Goal: Task Accomplishment & Management: Manage account settings

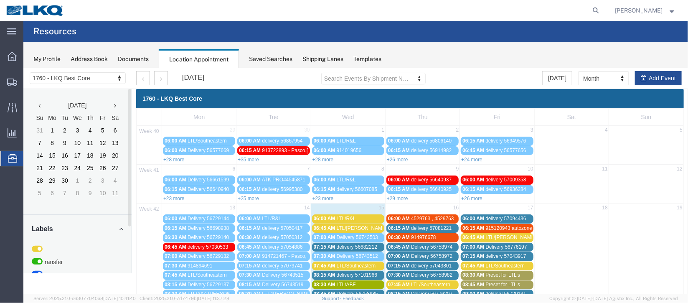
scroll to position [188, 0]
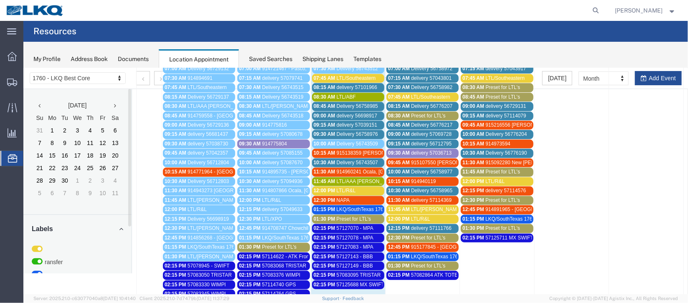
click at [360, 132] on span "Delivery 56758976" at bounding box center [356, 134] width 41 height 6
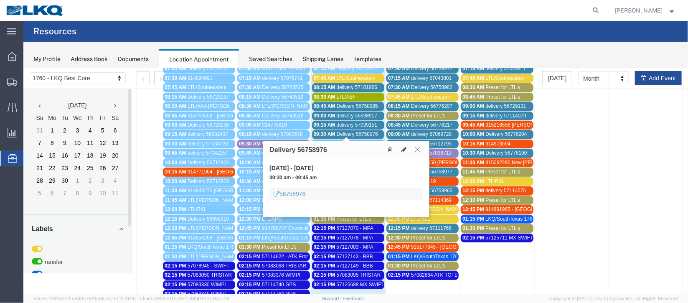
click at [406, 147] on icon at bounding box center [403, 149] width 5 height 6
select select "1"
select select
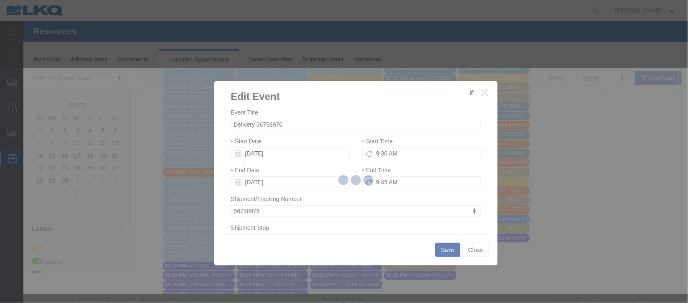
select select
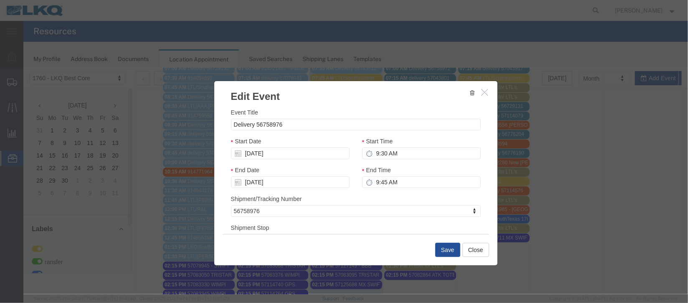
scroll to position [107, 0]
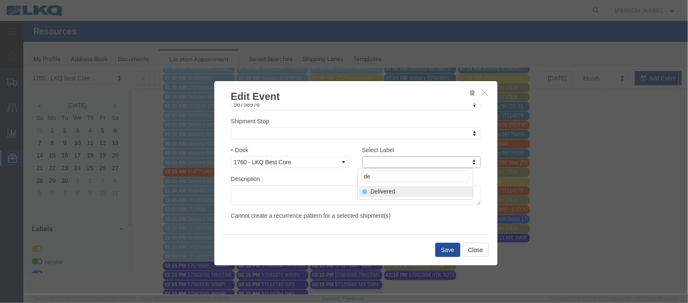
type input "de"
select select "40"
click at [445, 249] on button "Save" at bounding box center [447, 249] width 25 height 14
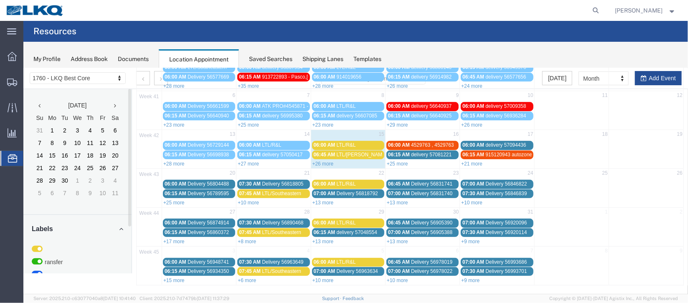
scroll to position [0, 0]
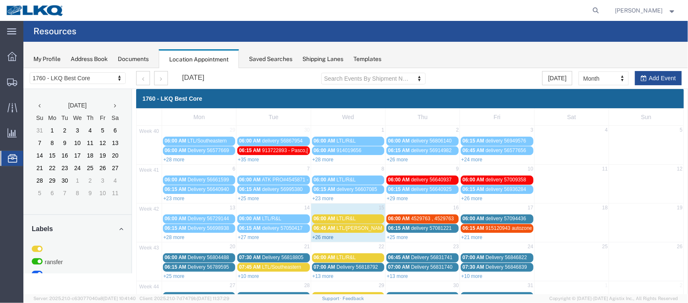
click at [319, 238] on link "+26 more" at bounding box center [322, 237] width 21 height 6
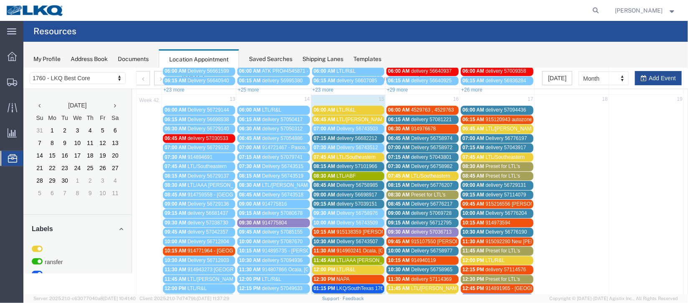
scroll to position [125, 0]
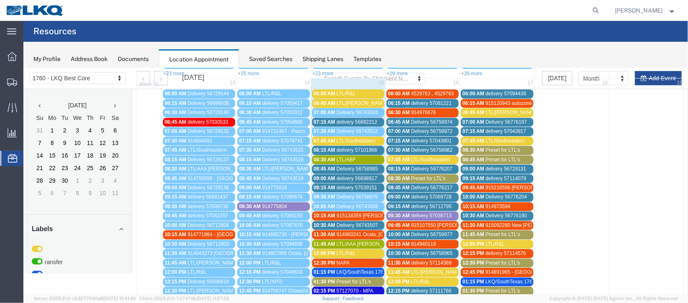
click at [355, 147] on span "delivery 57101966" at bounding box center [356, 150] width 41 height 6
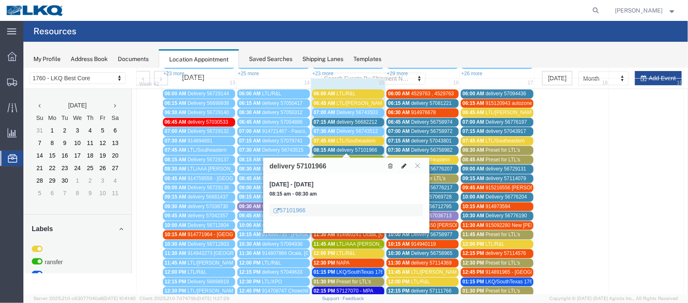
click at [401, 167] on icon at bounding box center [403, 165] width 5 height 6
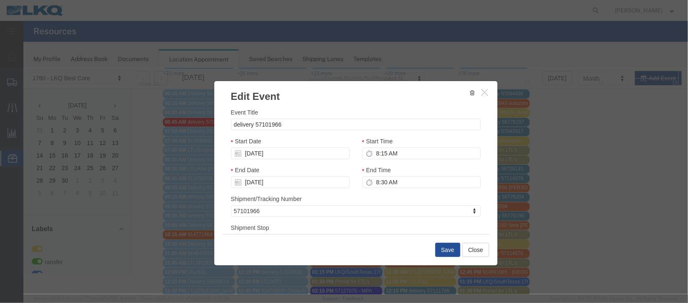
scroll to position [62, 0]
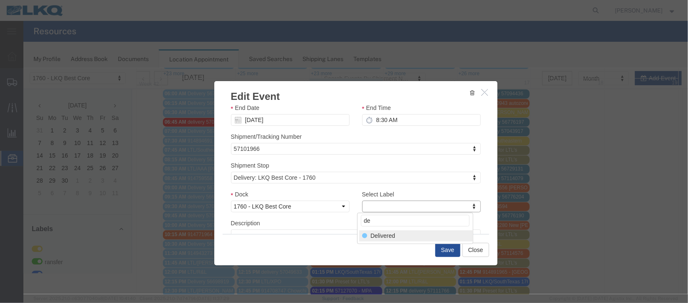
type input "de"
select select "40"
click at [442, 251] on button "Save" at bounding box center [447, 249] width 25 height 14
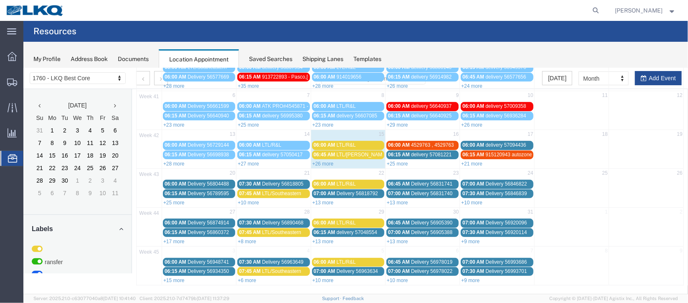
scroll to position [0, 0]
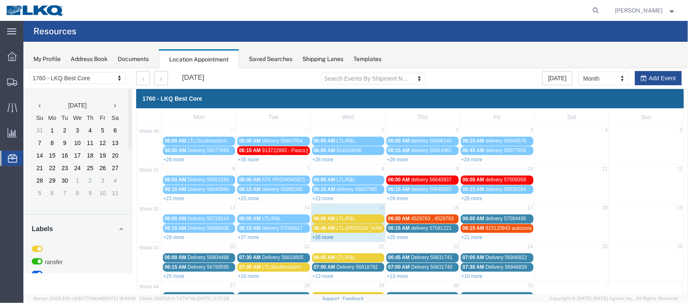
click at [328, 234] on link "+26 more" at bounding box center [322, 237] width 21 height 6
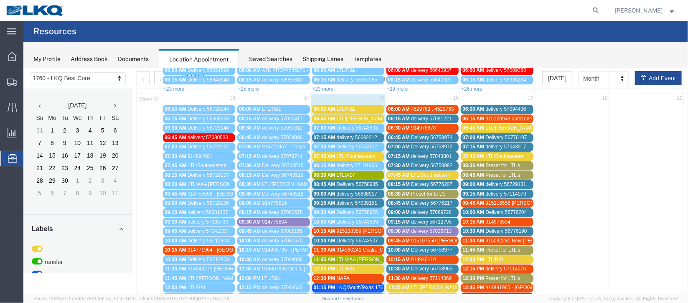
scroll to position [125, 0]
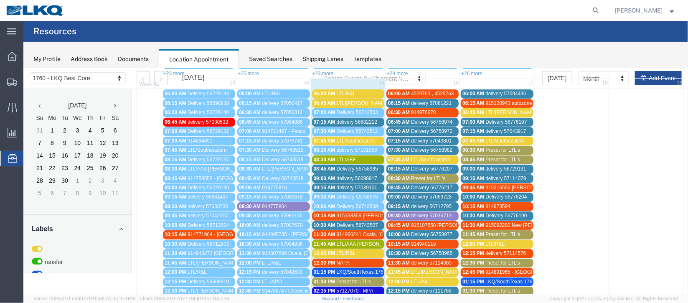
click at [350, 119] on span "delivery 56682212" at bounding box center [356, 122] width 41 height 6
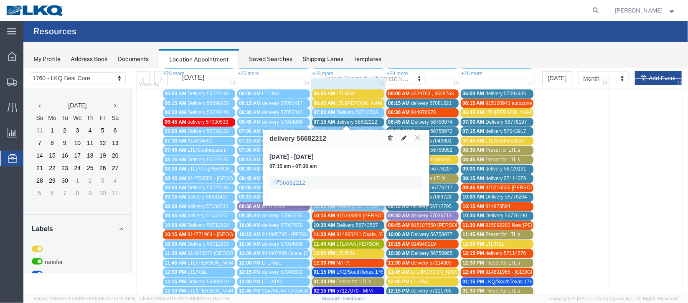
click at [403, 137] on icon at bounding box center [403, 137] width 5 height 6
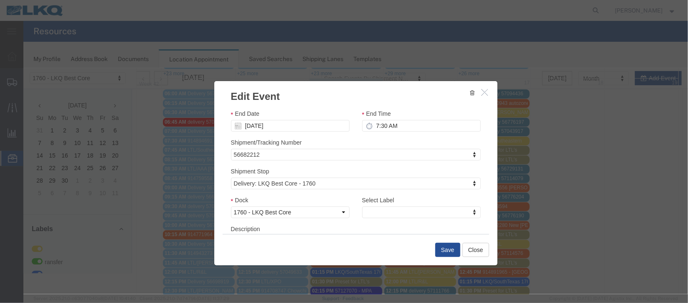
scroll to position [107, 0]
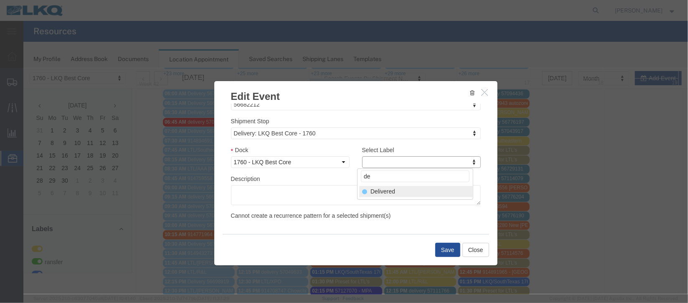
type input "de"
select select "40"
click at [439, 255] on button "Save" at bounding box center [447, 249] width 25 height 14
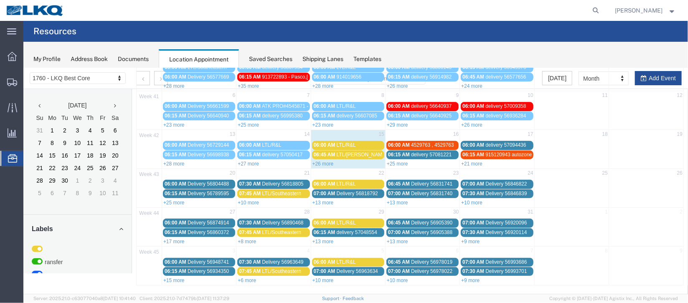
scroll to position [0, 0]
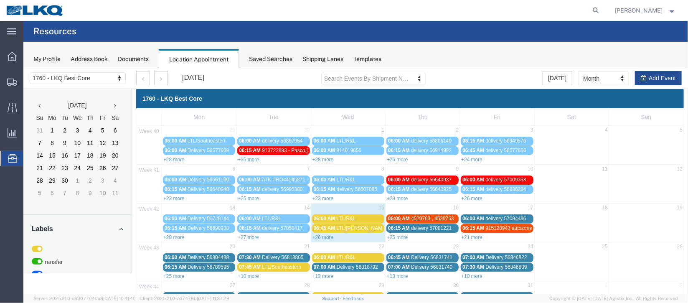
click at [317, 232] on div "+26 more" at bounding box center [348, 236] width 74 height 8
select select "1"
select select
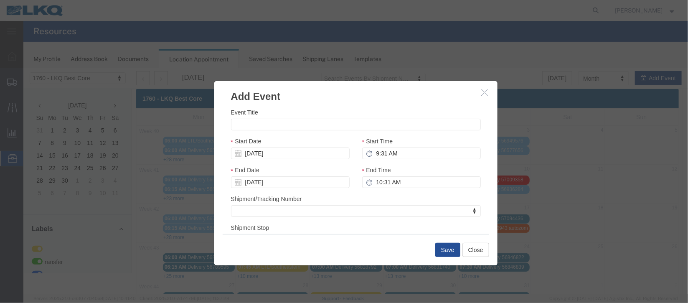
click at [481, 89] on icon "button" at bounding box center [484, 91] width 7 height 7
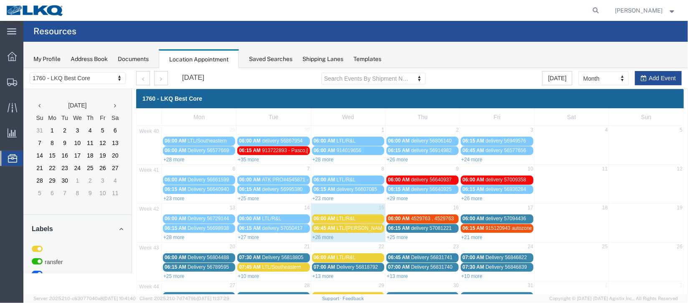
scroll to position [62, 0]
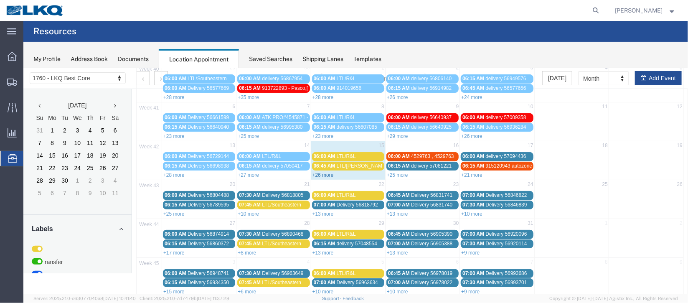
click at [317, 172] on link "+26 more" at bounding box center [322, 175] width 21 height 6
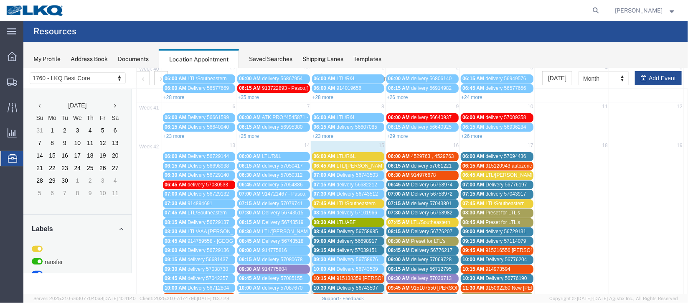
click at [364, 247] on span "delivery 57039151" at bounding box center [356, 250] width 41 height 6
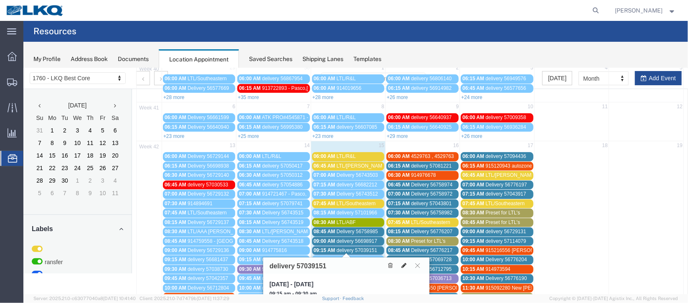
click at [403, 263] on icon at bounding box center [403, 265] width 5 height 6
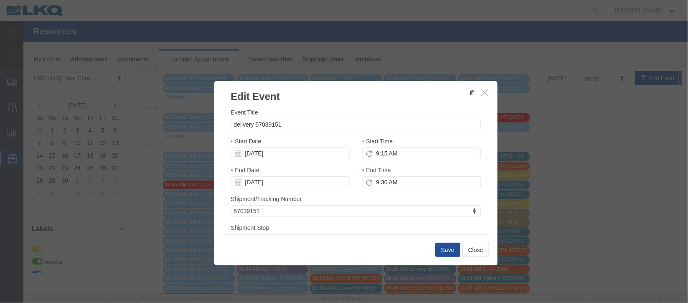
select select
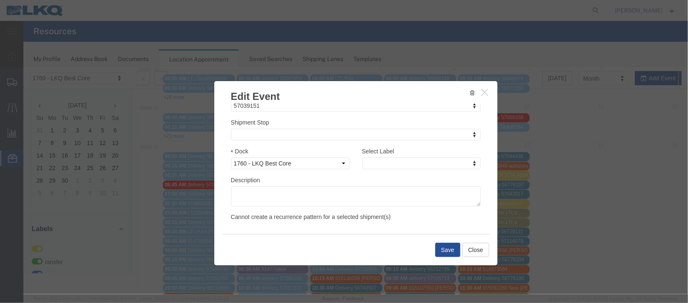
scroll to position [107, 0]
type input "de"
drag, startPoint x: 429, startPoint y: 189, endPoint x: 421, endPoint y: 254, distance: 64.7
select select "40"
click at [443, 241] on div "Save Close" at bounding box center [355, 248] width 266 height 31
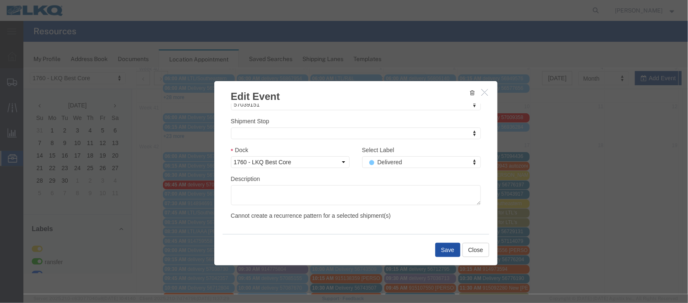
click at [443, 248] on button "Save" at bounding box center [447, 249] width 25 height 14
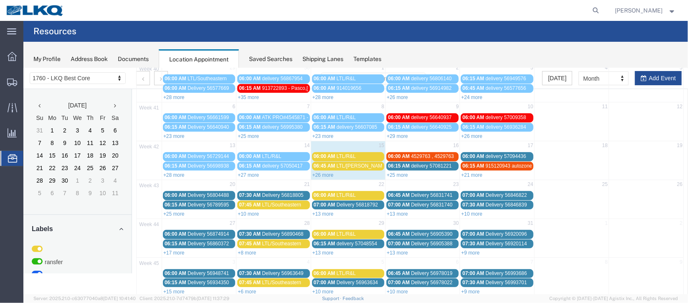
scroll to position [0, 0]
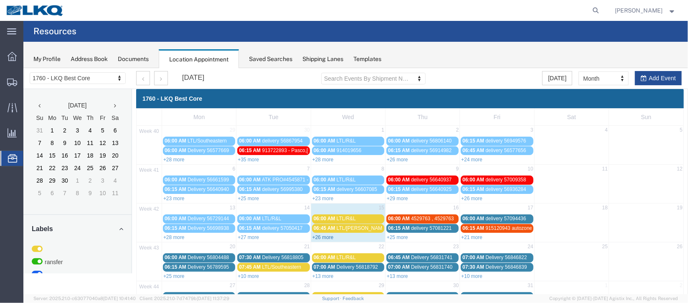
click at [326, 236] on link "+26 more" at bounding box center [322, 237] width 21 height 6
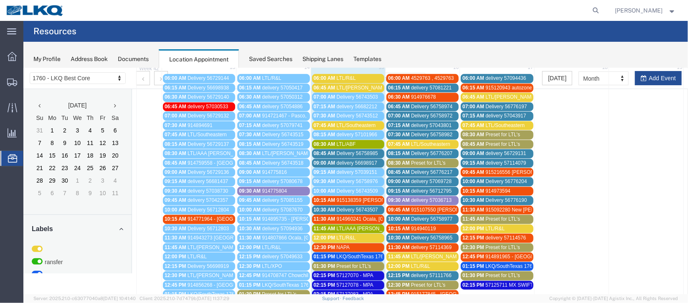
scroll to position [125, 0]
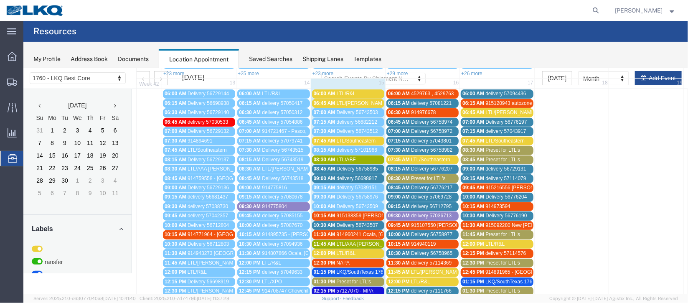
click at [352, 176] on span "delivery 56698917" at bounding box center [356, 178] width 41 height 6
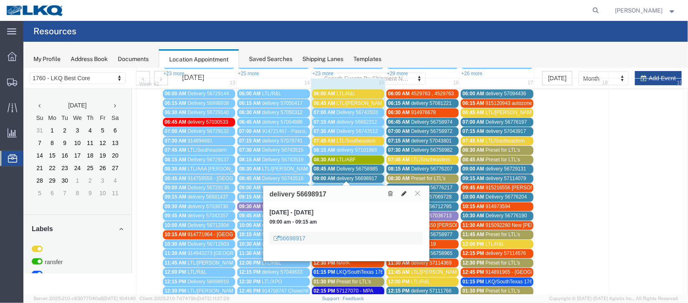
click at [404, 192] on icon at bounding box center [403, 193] width 5 height 6
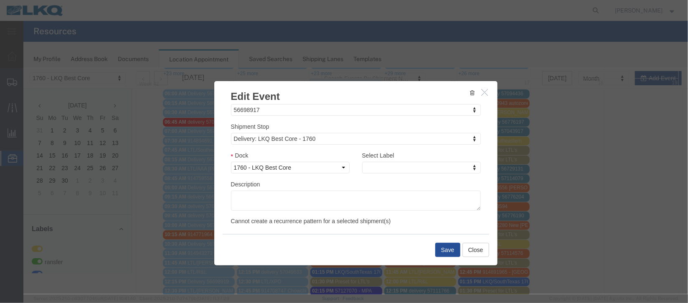
scroll to position [107, 0]
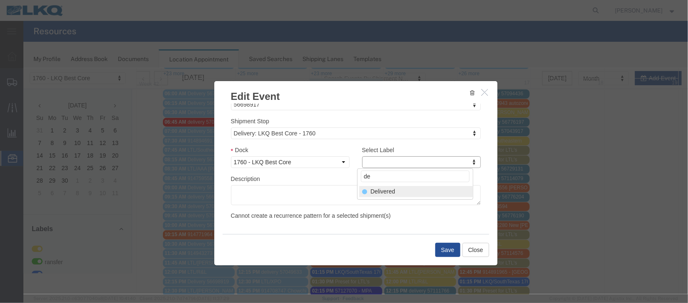
type input "de"
select select "40"
click at [442, 249] on button "Save" at bounding box center [447, 249] width 25 height 14
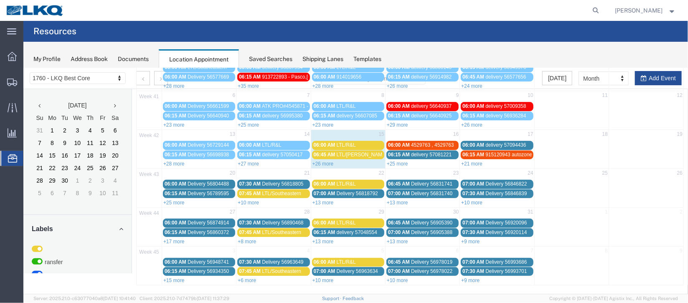
scroll to position [0, 0]
